Goal: Browse casually: Explore the website without a specific task or goal

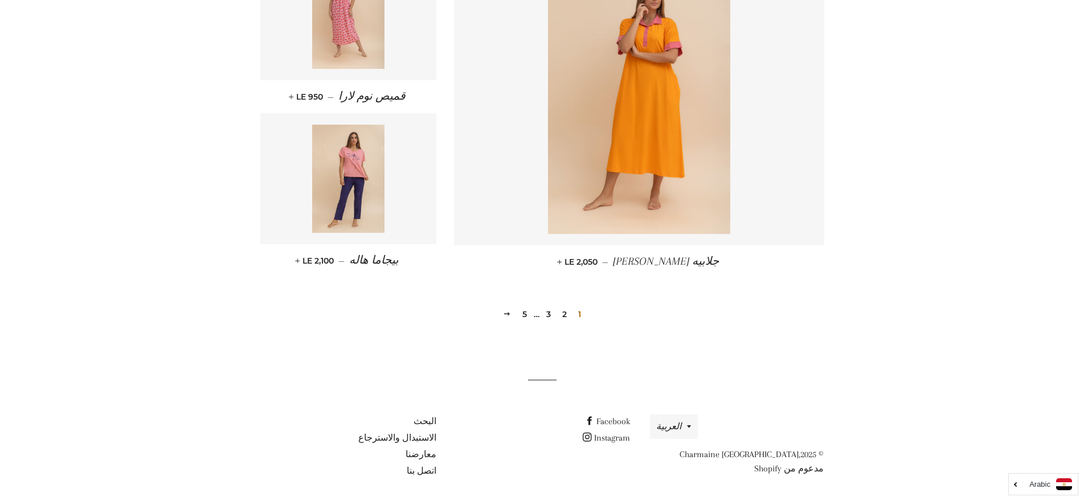
scroll to position [1527, 0]
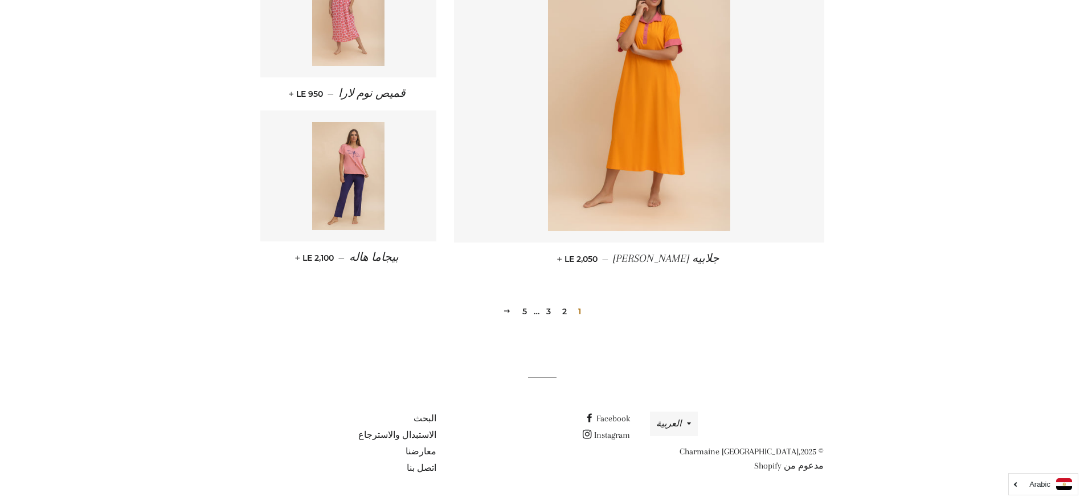
click at [562, 312] on link "2" at bounding box center [565, 311] width 14 height 17
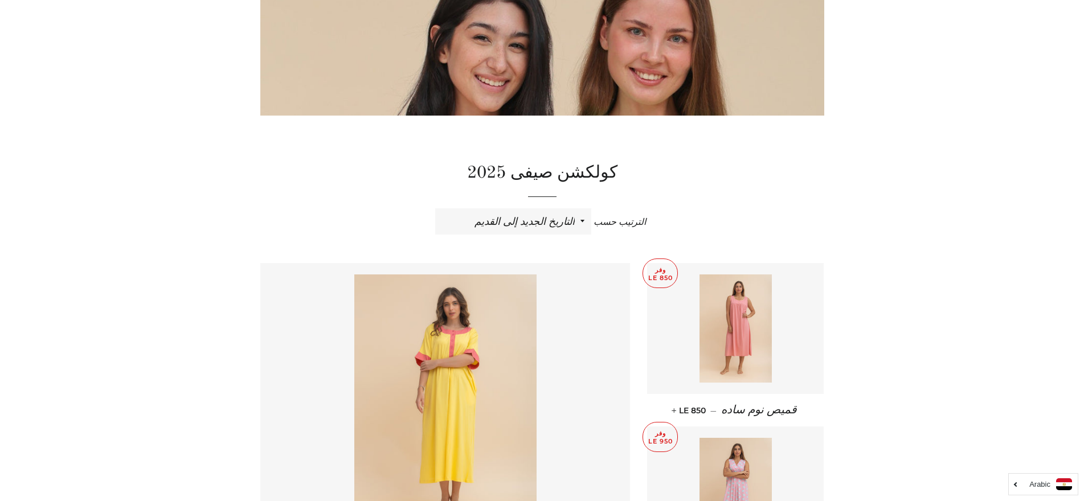
scroll to position [217, 0]
